Goal: Information Seeking & Learning: Check status

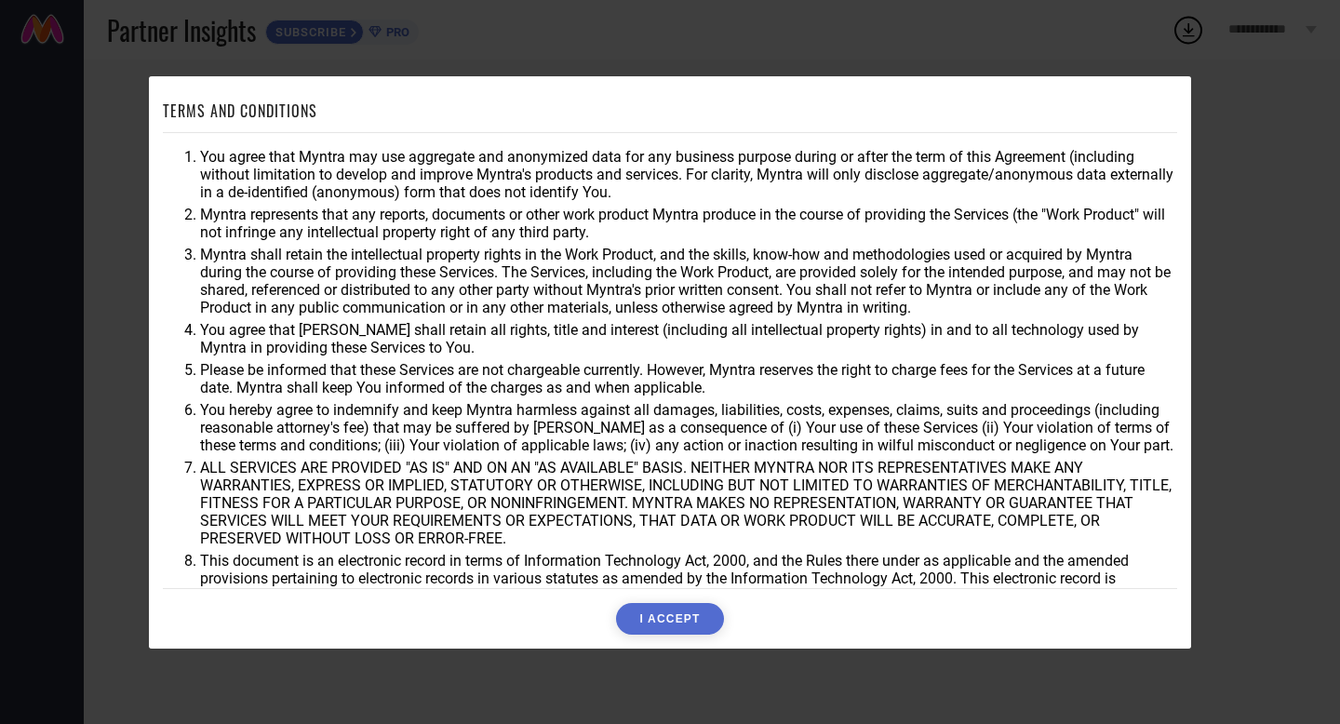
click at [677, 609] on button "I ACCEPT" at bounding box center [669, 619] width 107 height 32
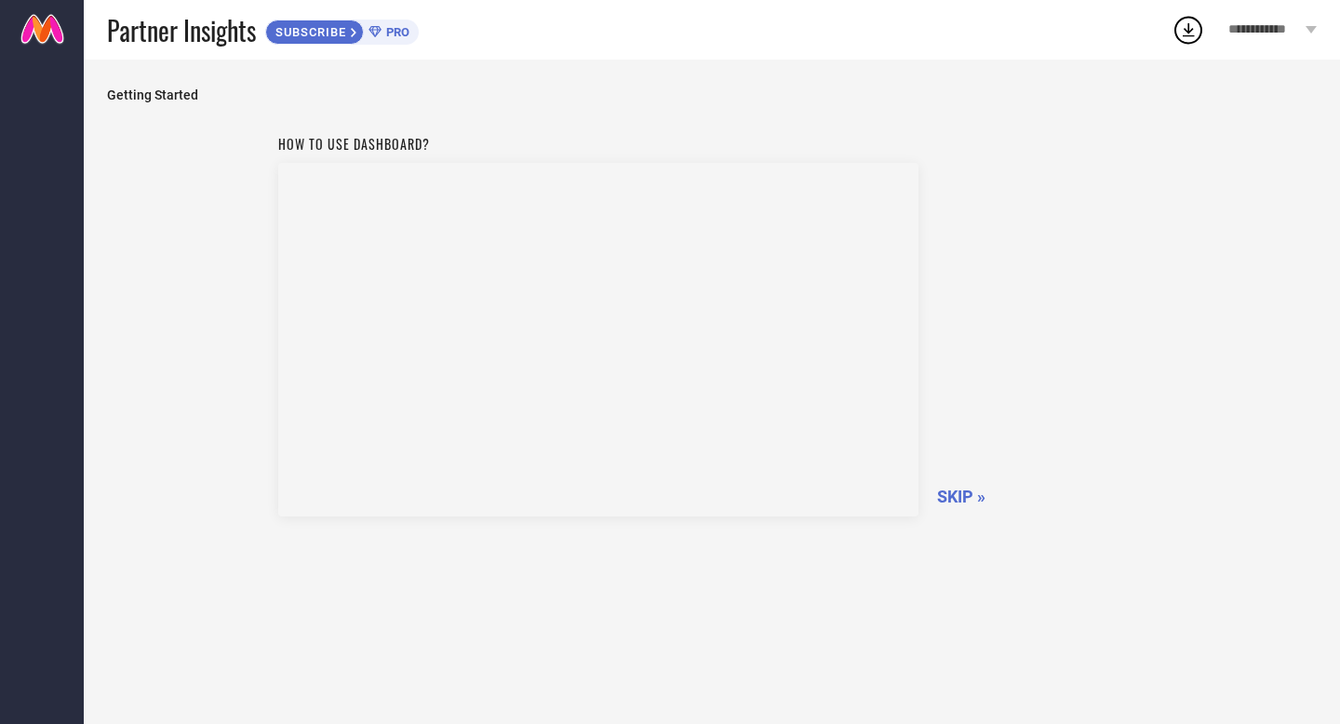
click at [950, 496] on span "SKIP »" at bounding box center [961, 497] width 48 height 20
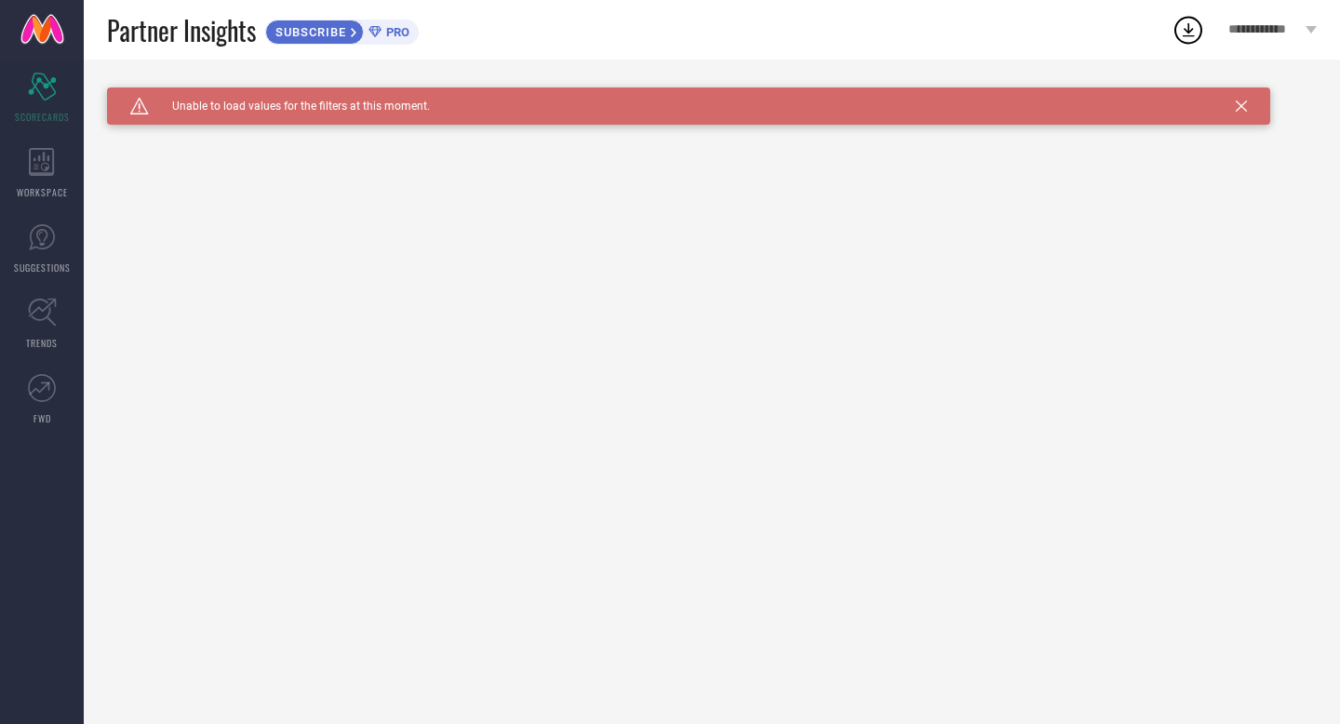
click at [1187, 29] on icon at bounding box center [1188, 29] width 33 height 33
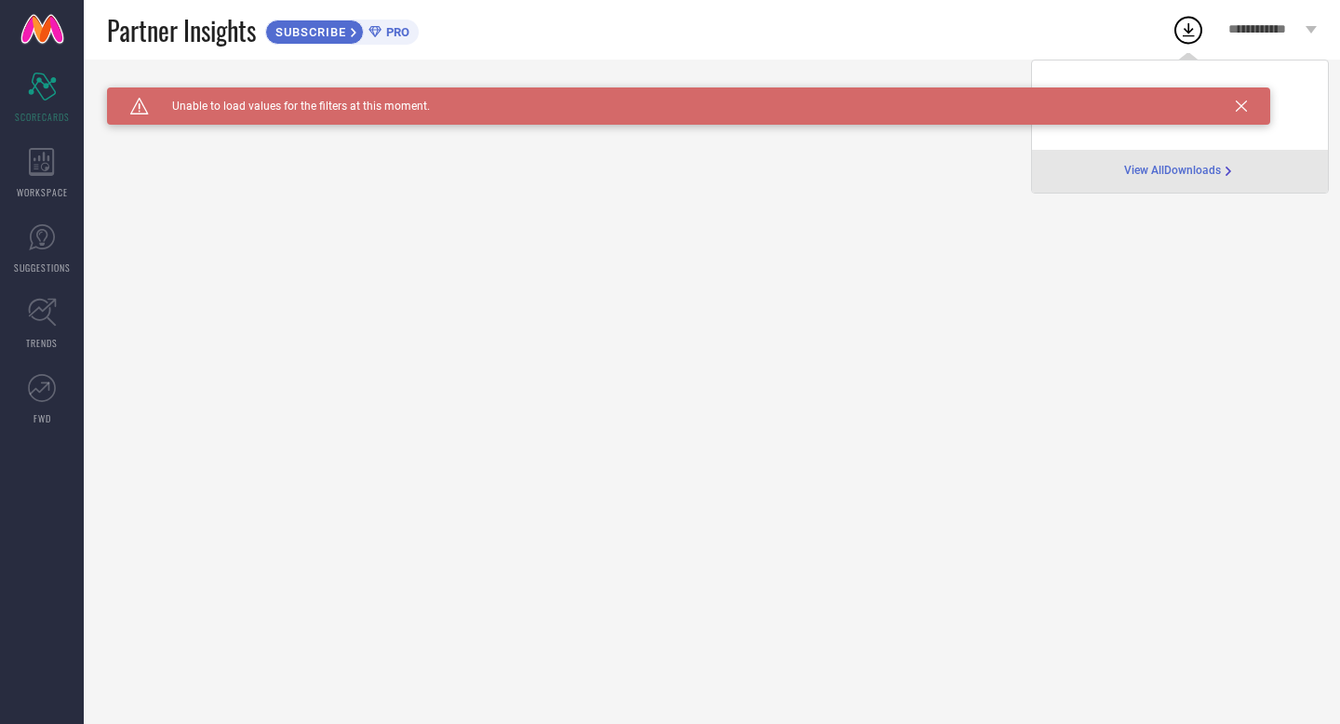
click at [1246, 113] on div "Caution Created with Sketch. Unable to load values for the filters at this mome…" at bounding box center [688, 105] width 1163 height 37
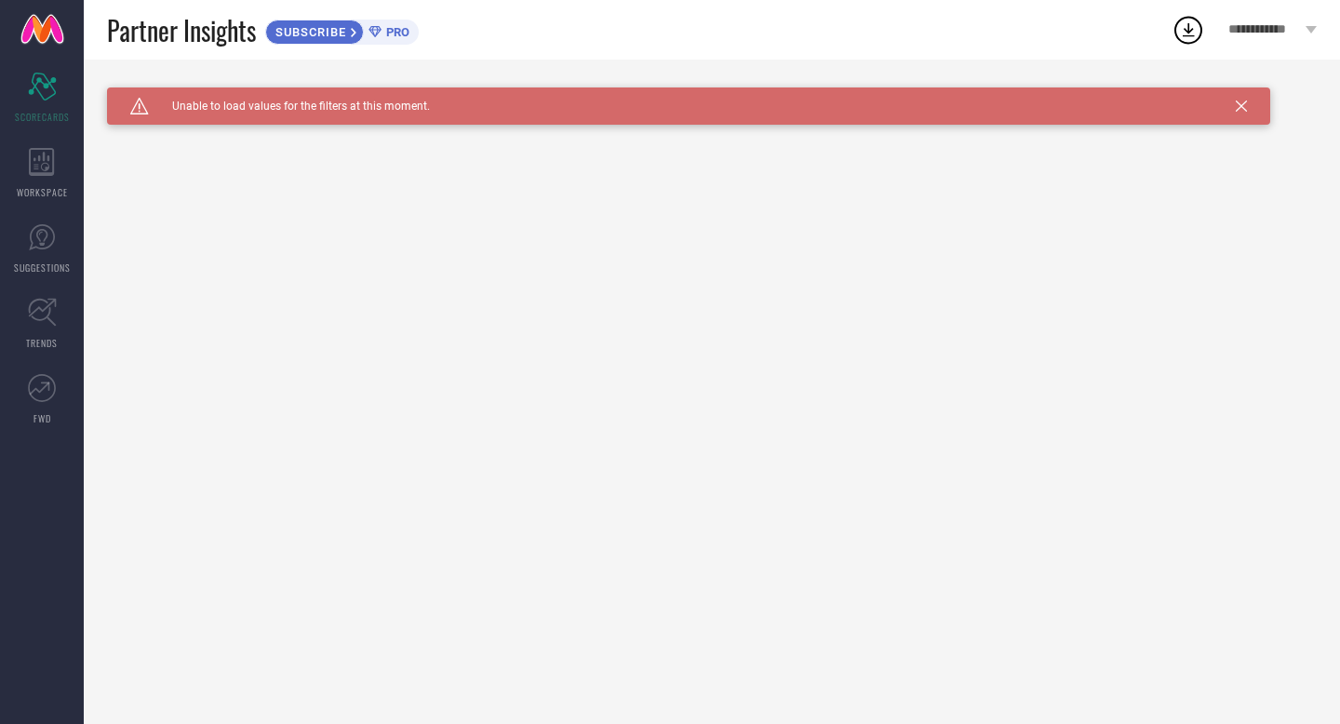
click at [1243, 109] on icon at bounding box center [1241, 105] width 11 height 11
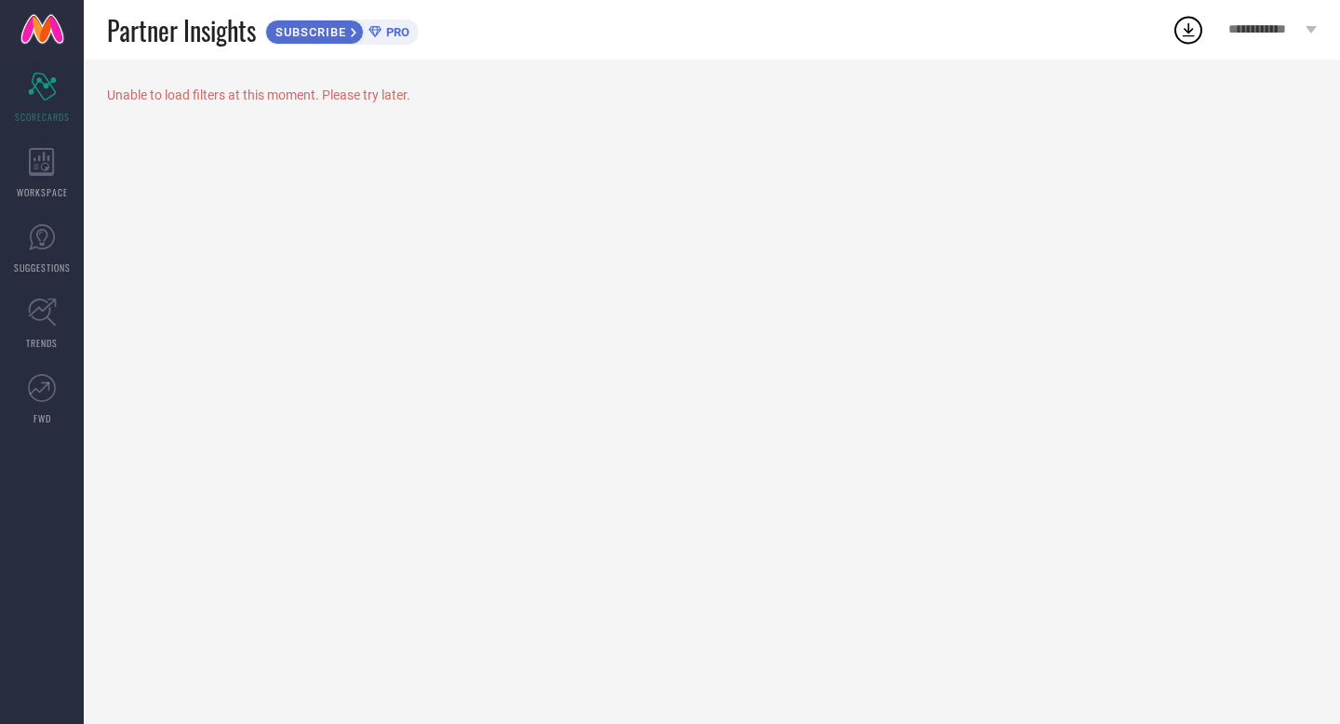
click at [1174, 19] on icon at bounding box center [1188, 29] width 33 height 33
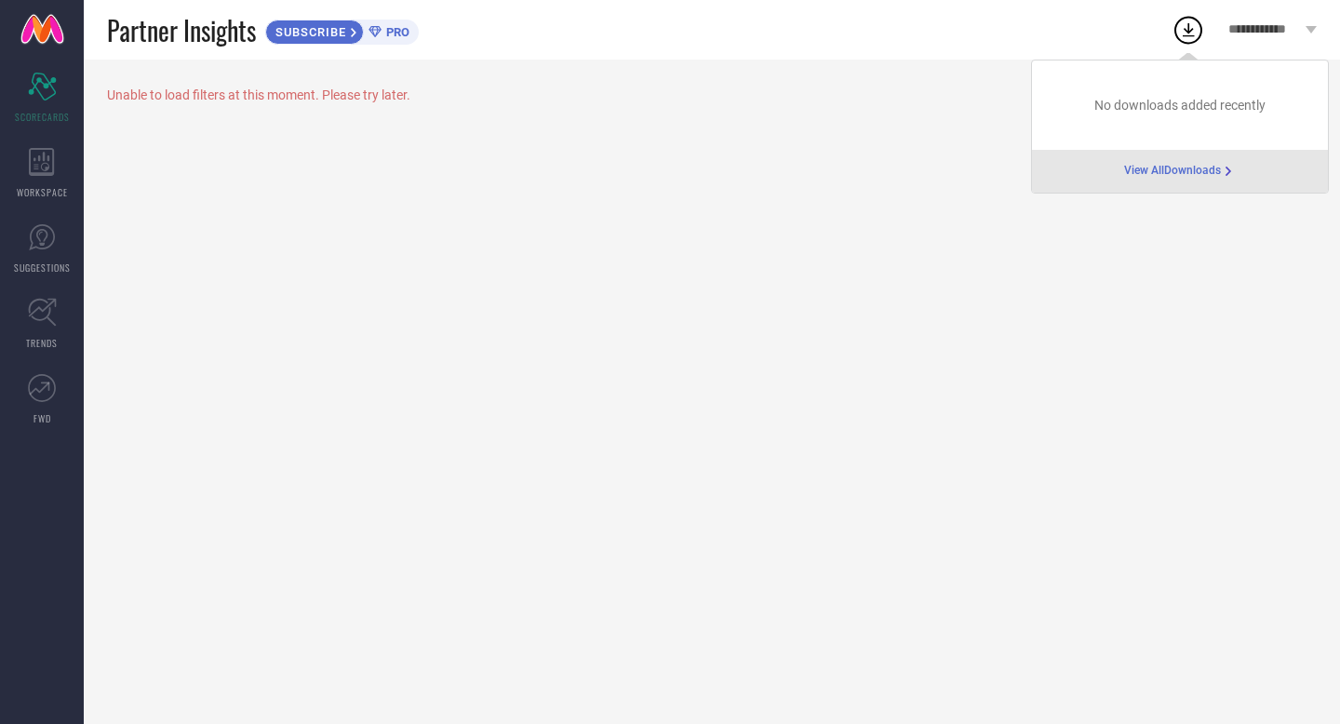
click at [1168, 124] on div "No downloads added recently" at bounding box center [1180, 104] width 296 height 89
click at [725, 289] on div "Unable to load filters at this moment. Please try later." at bounding box center [712, 392] width 1256 height 664
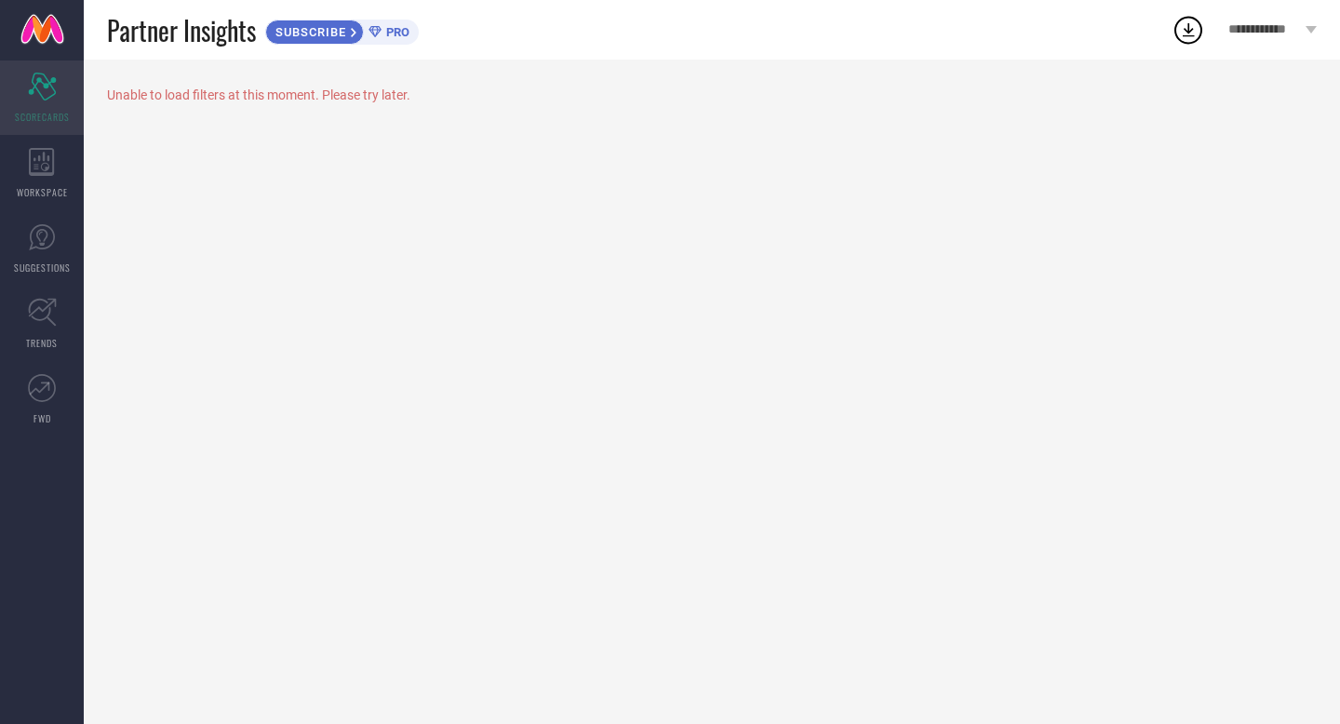
click at [0, 129] on div "Scorecard SCORECARDS" at bounding box center [42, 97] width 84 height 74
click at [28, 176] on div "WORKSPACE" at bounding box center [42, 173] width 84 height 74
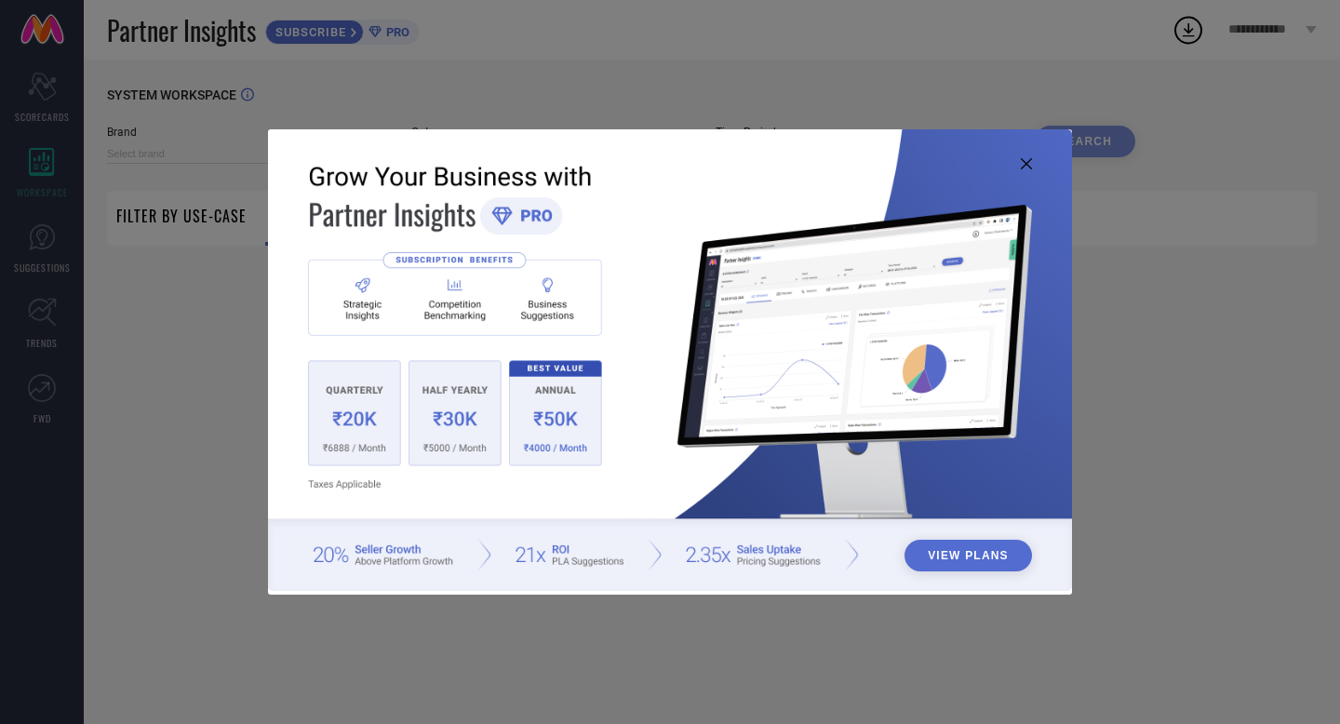
type input "1 STOP FASHION"
type input "All"
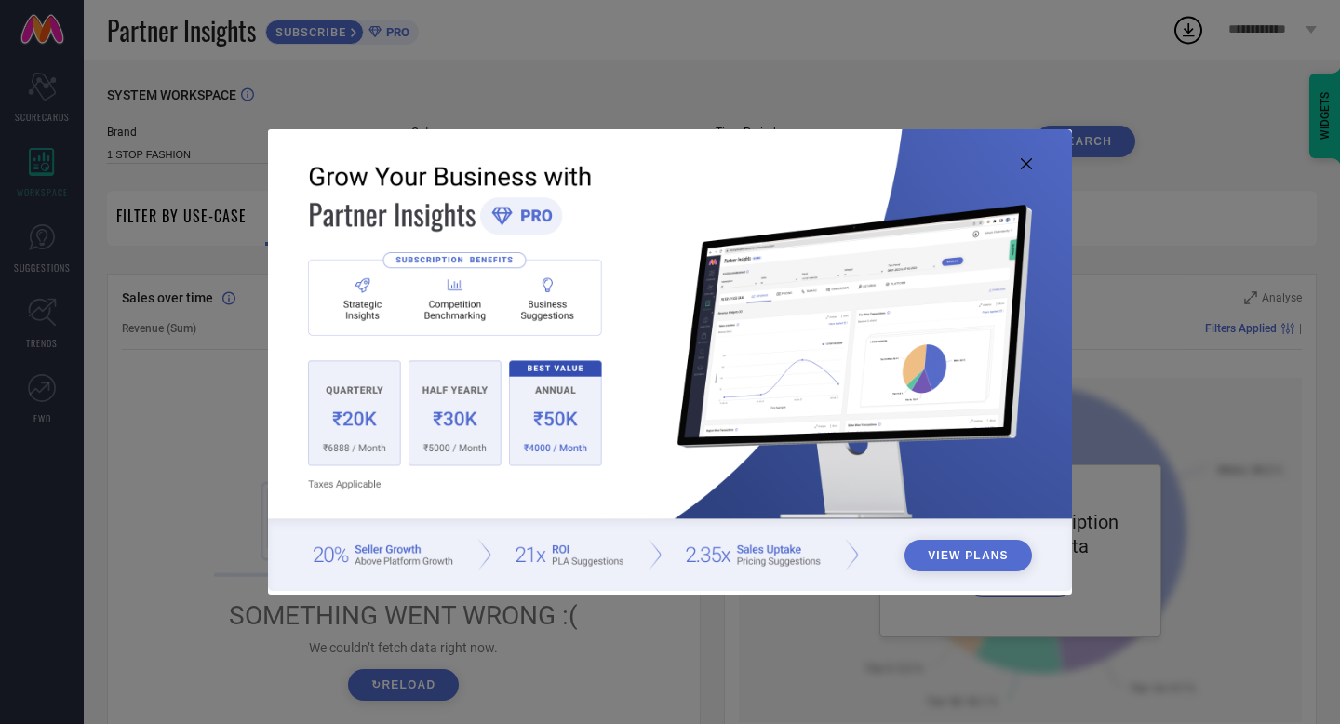
click at [1026, 163] on icon at bounding box center [1026, 163] width 11 height 11
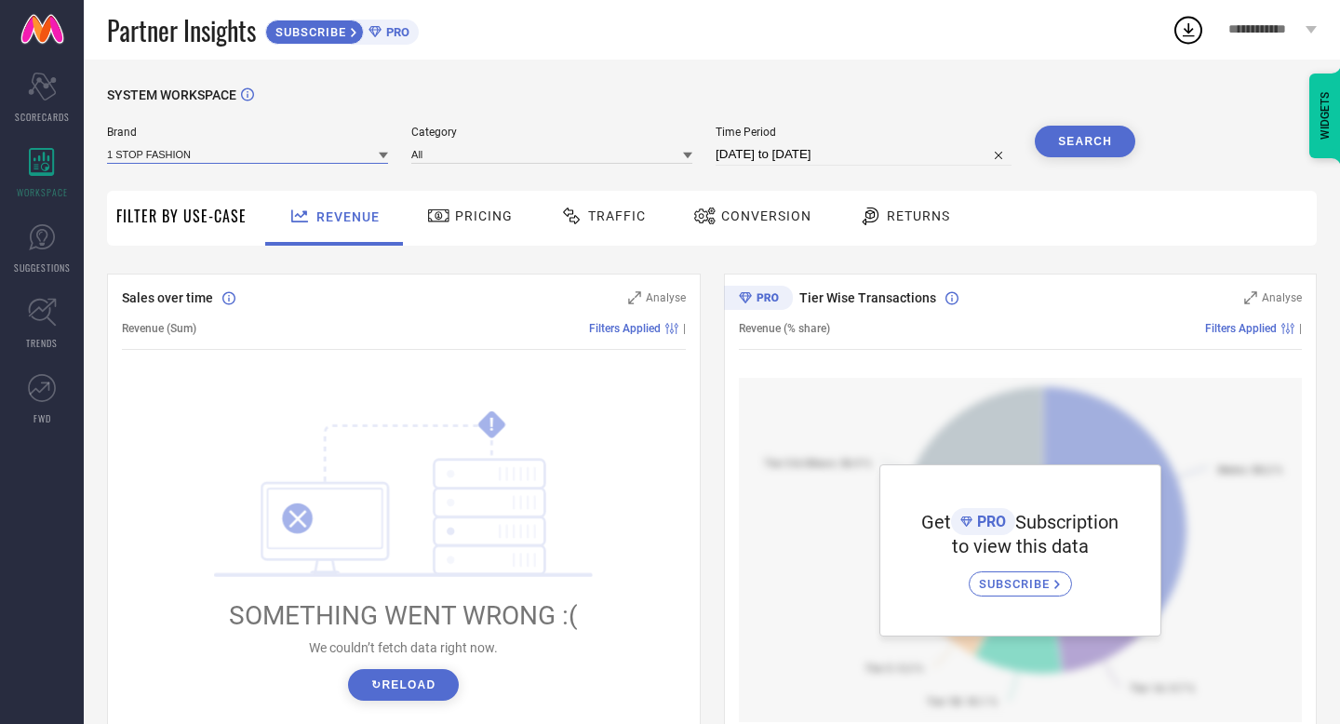
click at [315, 163] on div "1 STOP FASHION" at bounding box center [247, 154] width 281 height 20
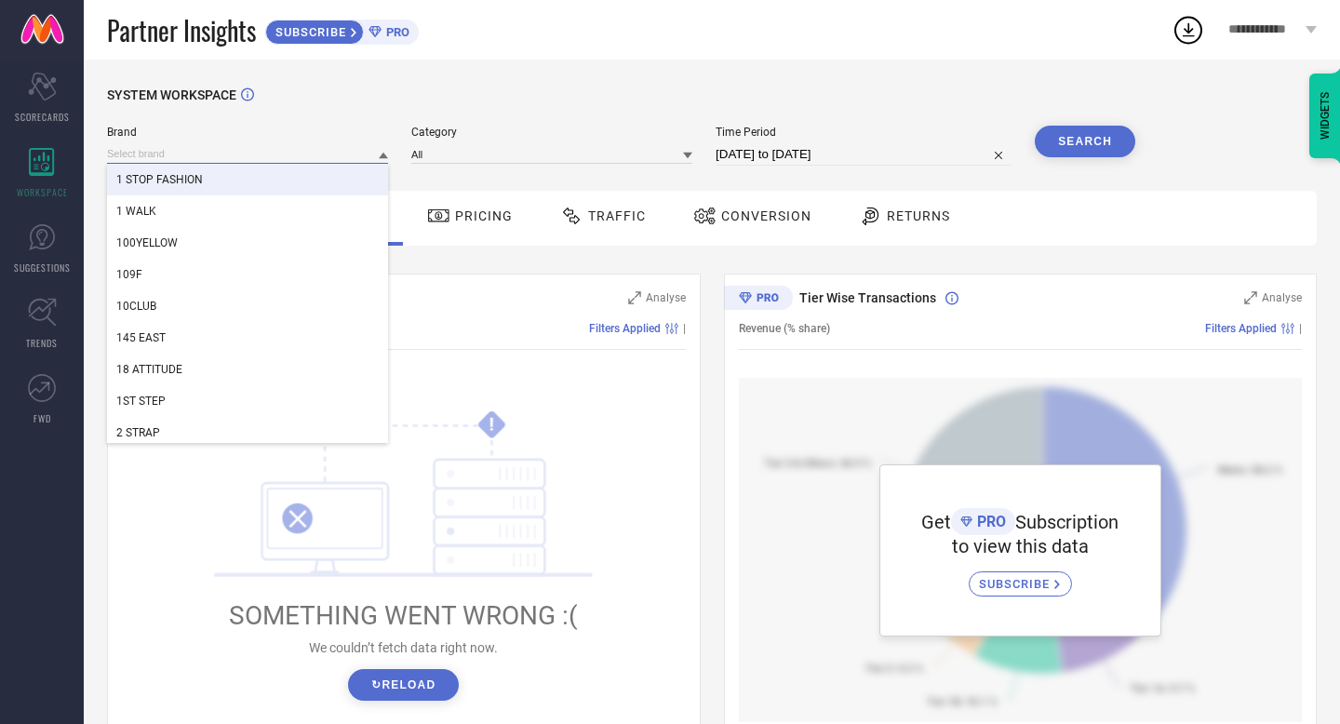
click at [329, 152] on input at bounding box center [247, 154] width 281 height 20
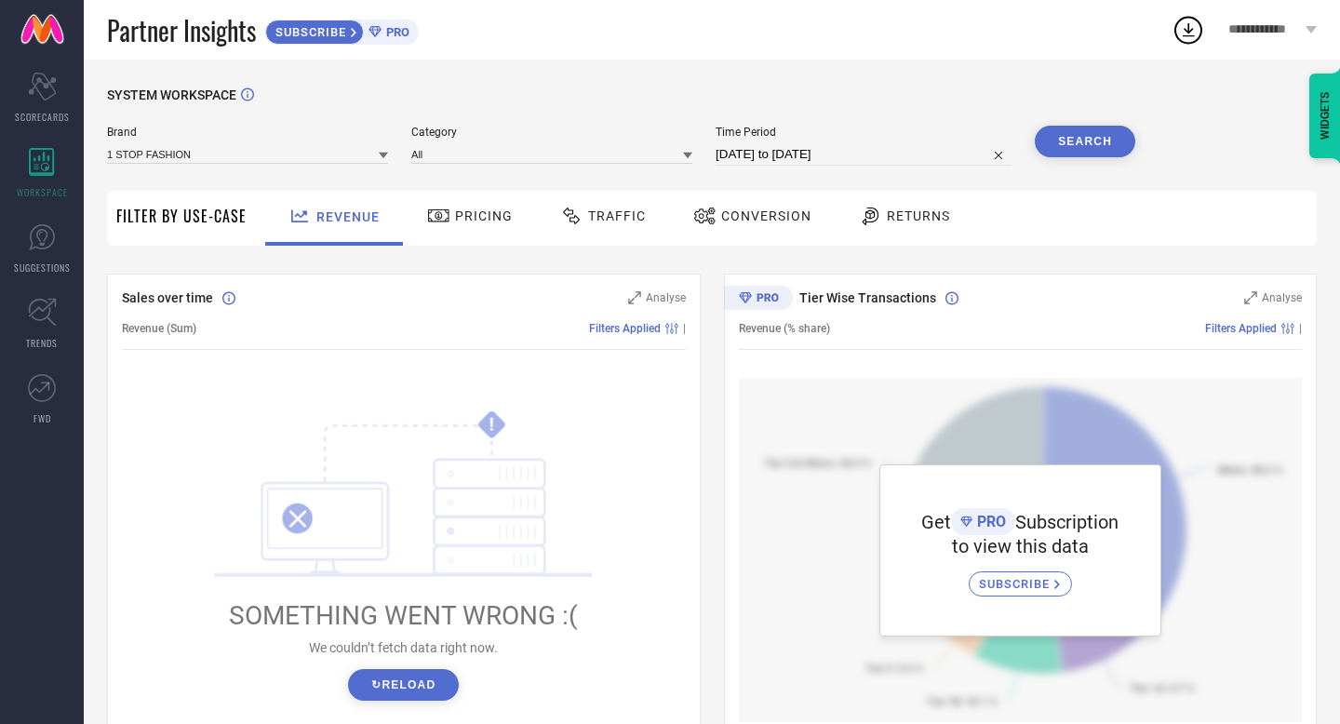
click at [424, 681] on button "↻ Reload" at bounding box center [403, 685] width 111 height 32
click at [423, 683] on button "↻ Reload" at bounding box center [403, 685] width 111 height 32
click at [228, 148] on input at bounding box center [247, 154] width 281 height 20
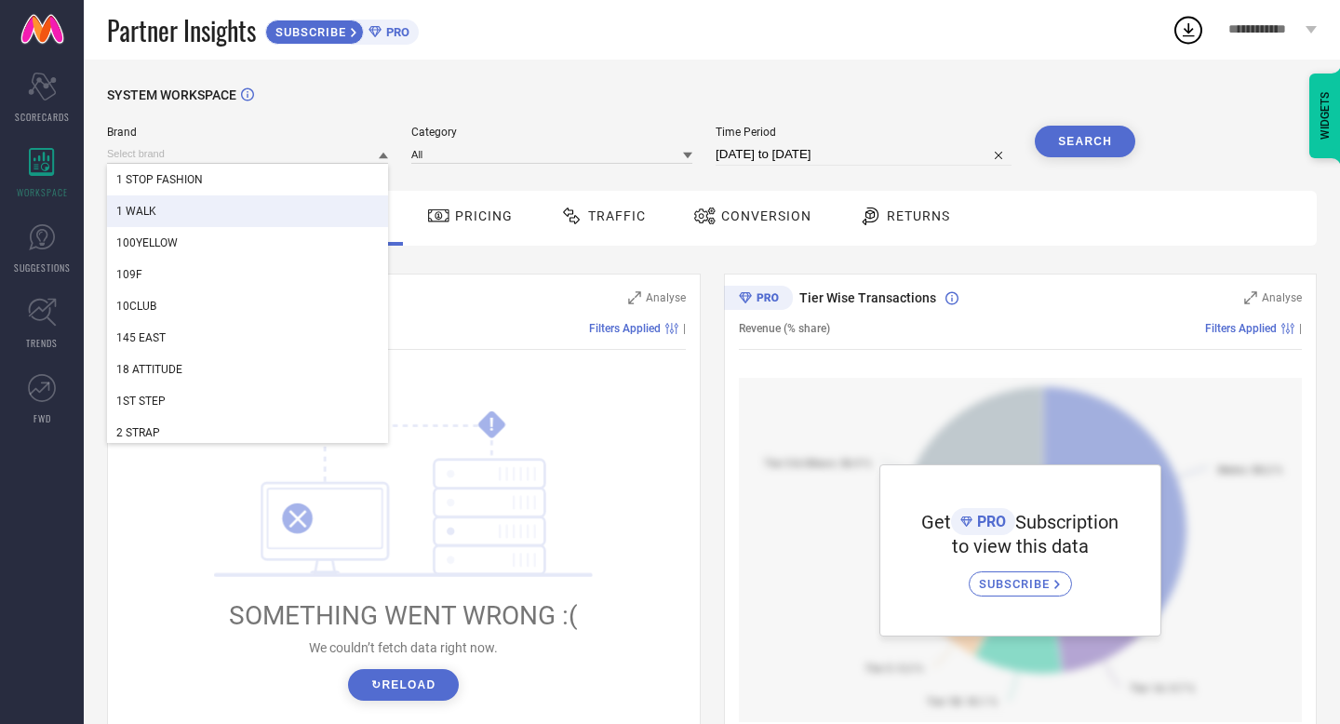
click at [221, 203] on div "1 WALK" at bounding box center [247, 211] width 281 height 32
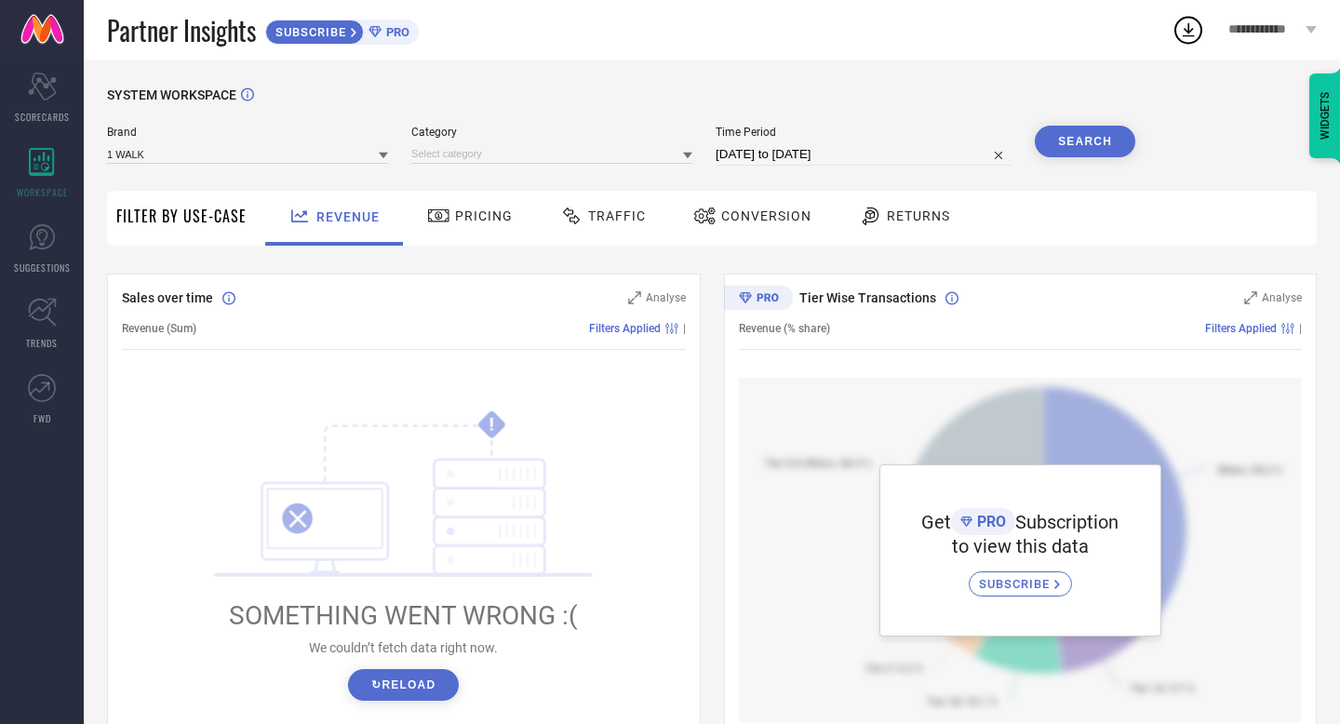
click at [380, 675] on button "↻ Reload" at bounding box center [403, 685] width 111 height 32
